Goal: Information Seeking & Learning: Learn about a topic

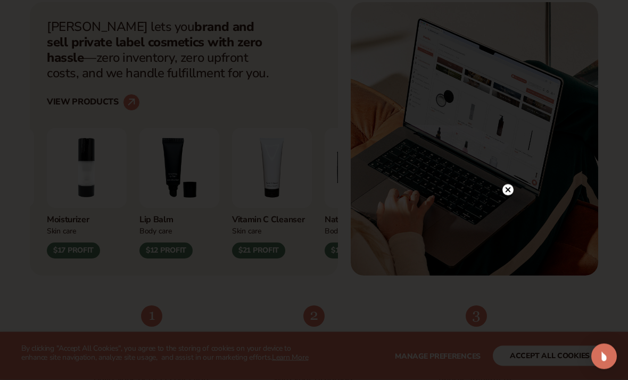
scroll to position [377, 0]
click at [497, 76] on div at bounding box center [314, 190] width 628 height 380
click at [503, 74] on icon at bounding box center [508, 68] width 11 height 11
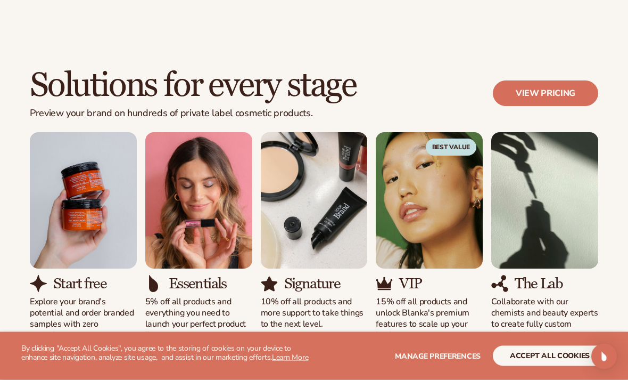
scroll to position [859, 0]
click at [80, 145] on img "1 / 5" at bounding box center [83, 200] width 107 height 136
click at [83, 146] on img "1 / 5" at bounding box center [83, 200] width 107 height 136
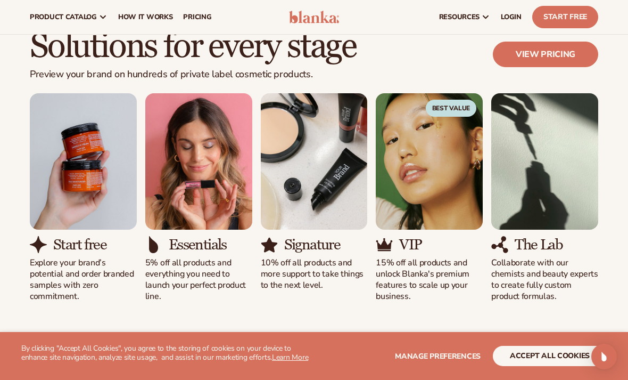
scroll to position [897, 0]
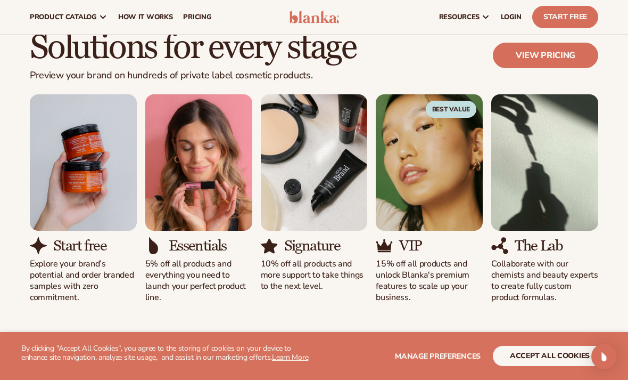
click at [566, 64] on link "View pricing" at bounding box center [545, 56] width 105 height 26
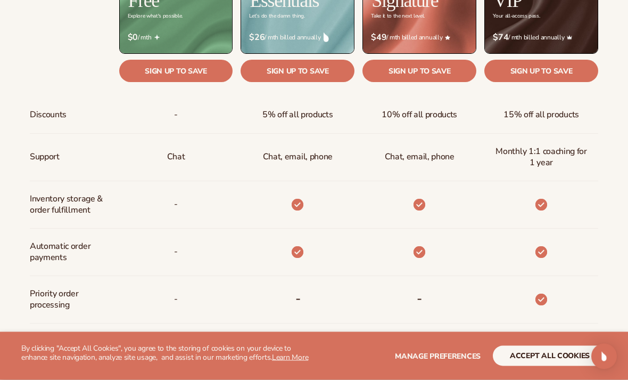
scroll to position [483, 0]
click at [75, 69] on div at bounding box center [70, 71] width 81 height 24
click at [141, 74] on link "Sign up to save" at bounding box center [176, 70] width 114 height 22
